Goal: Find specific page/section: Find specific page/section

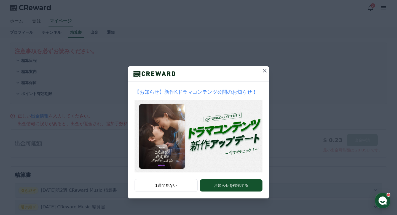
click at [263, 73] on icon at bounding box center [265, 70] width 7 height 7
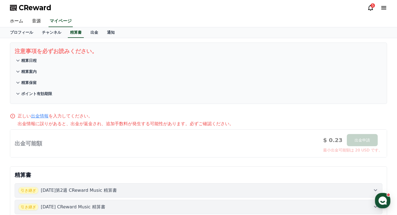
click at [371, 8] on icon at bounding box center [371, 7] width 7 height 7
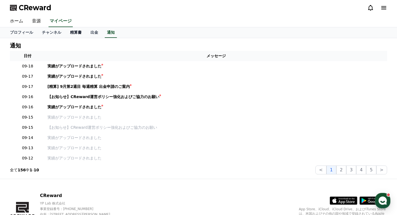
click at [70, 32] on link "精算書" at bounding box center [76, 32] width 20 height 10
